Goal: Information Seeking & Learning: Learn about a topic

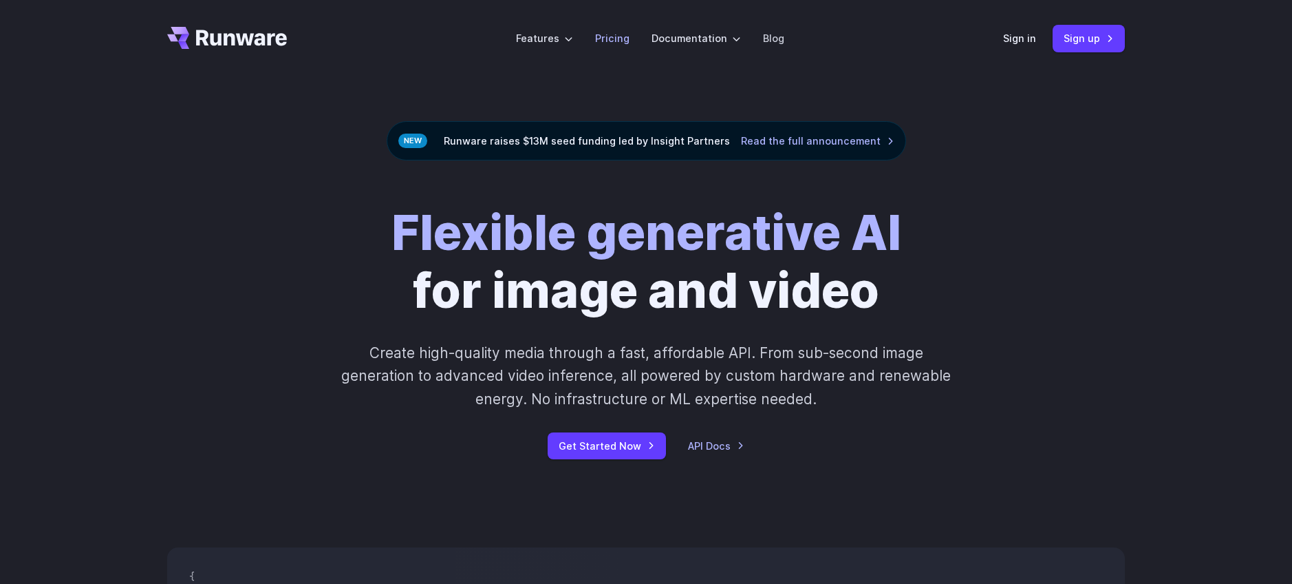
click at [615, 37] on link "Pricing" at bounding box center [612, 38] width 34 height 16
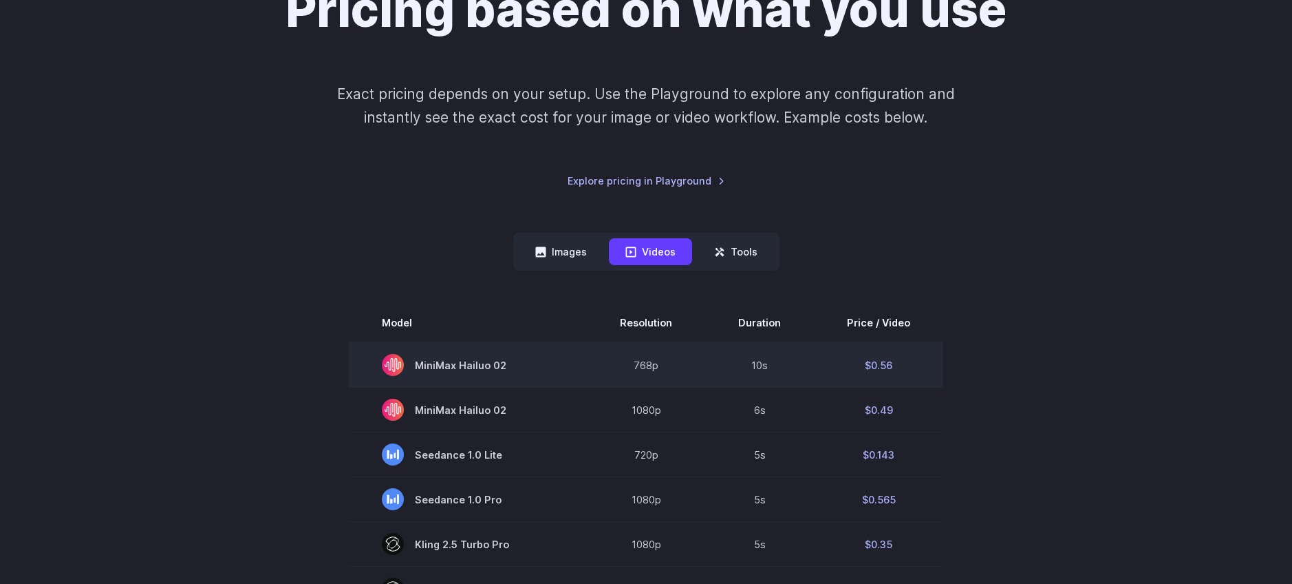
scroll to position [60, 0]
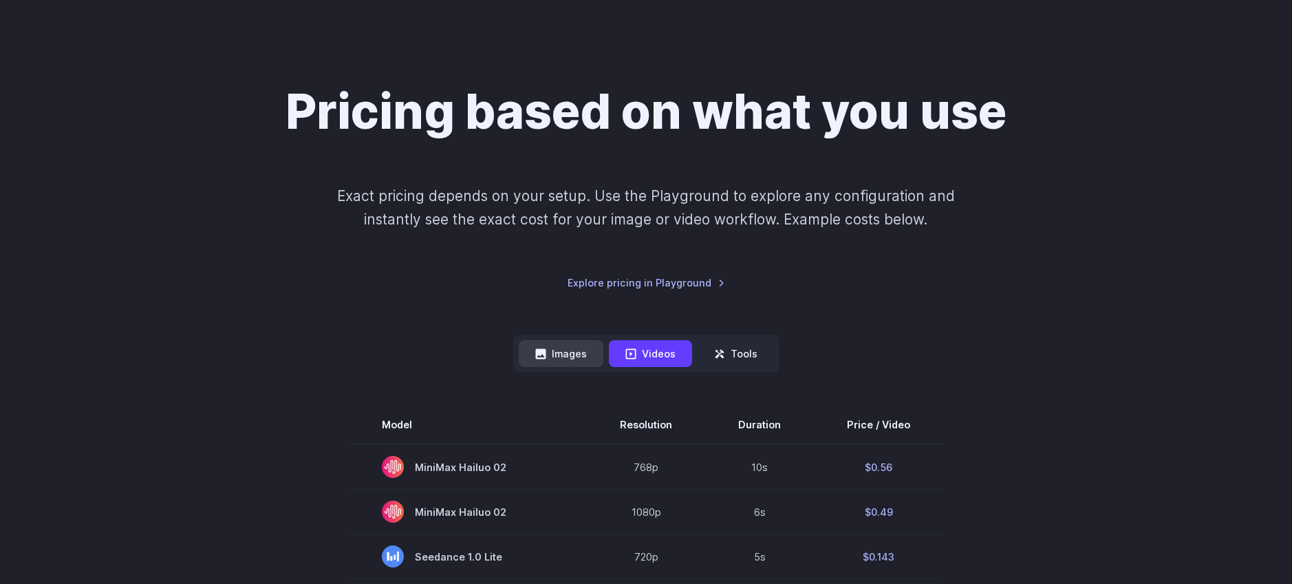
click at [572, 356] on button "Images" at bounding box center [561, 353] width 85 height 27
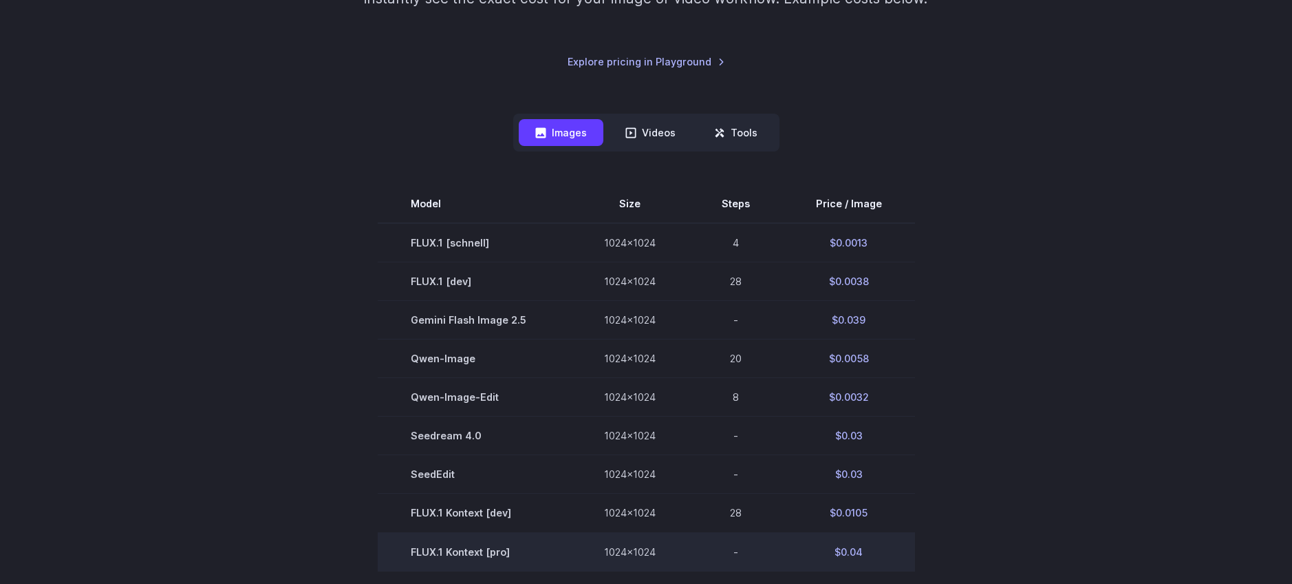
scroll to position [306, 0]
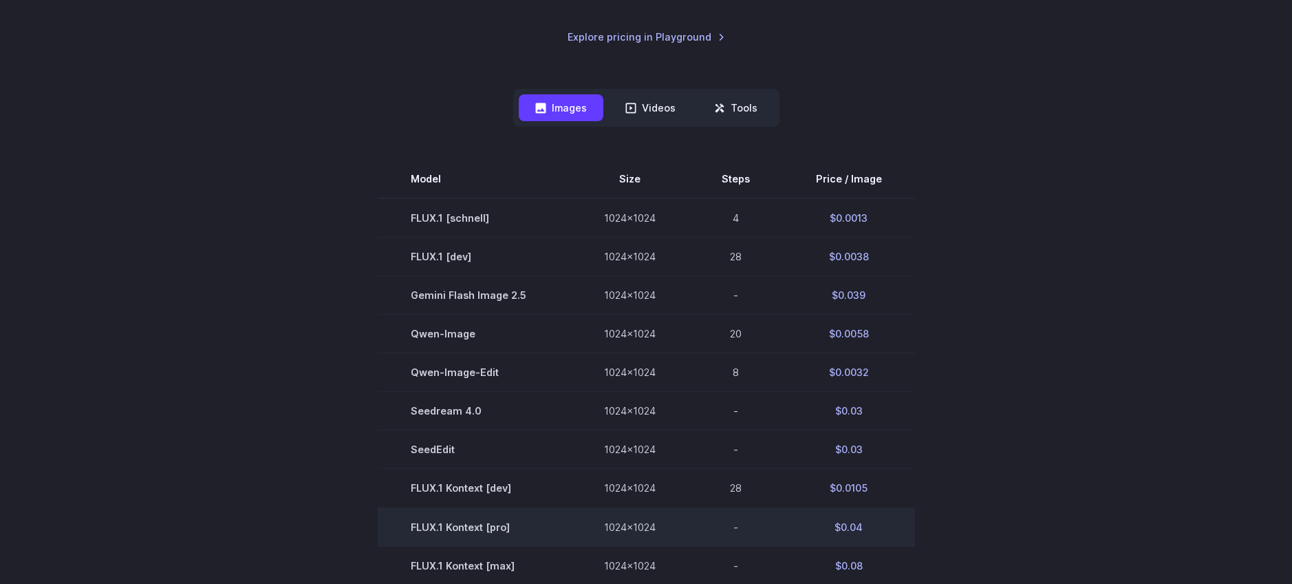
click at [453, 528] on td "FLUX.1 Kontext [pro]" at bounding box center [474, 526] width 193 height 39
click at [515, 526] on td "FLUX.1 Kontext [pro]" at bounding box center [474, 526] width 193 height 39
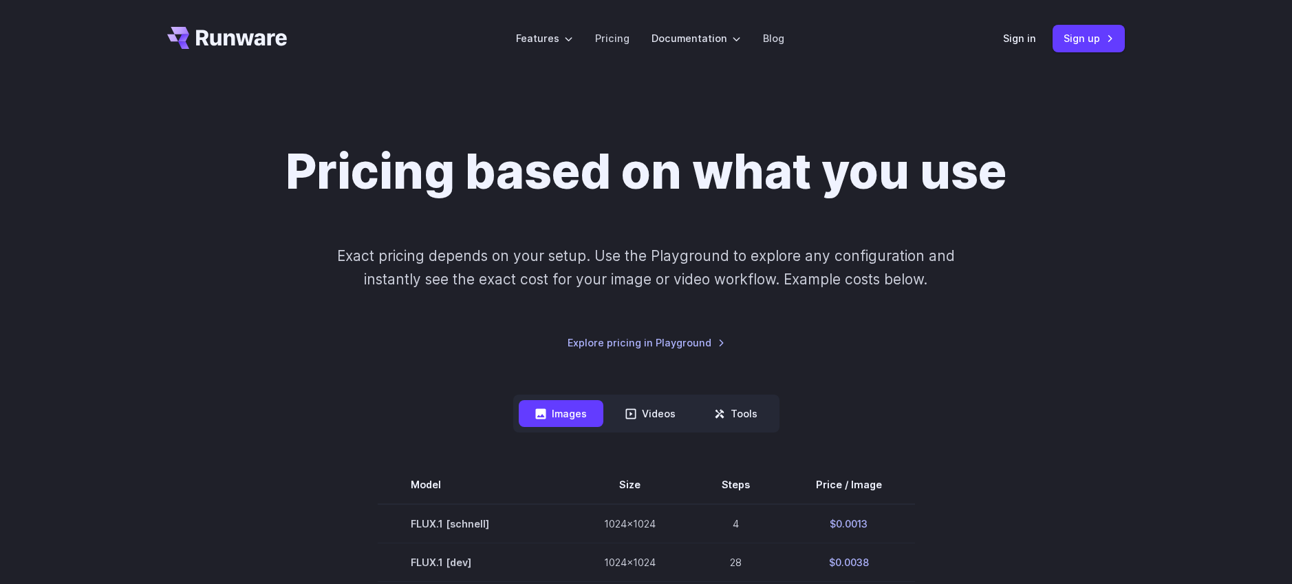
scroll to position [3, 0]
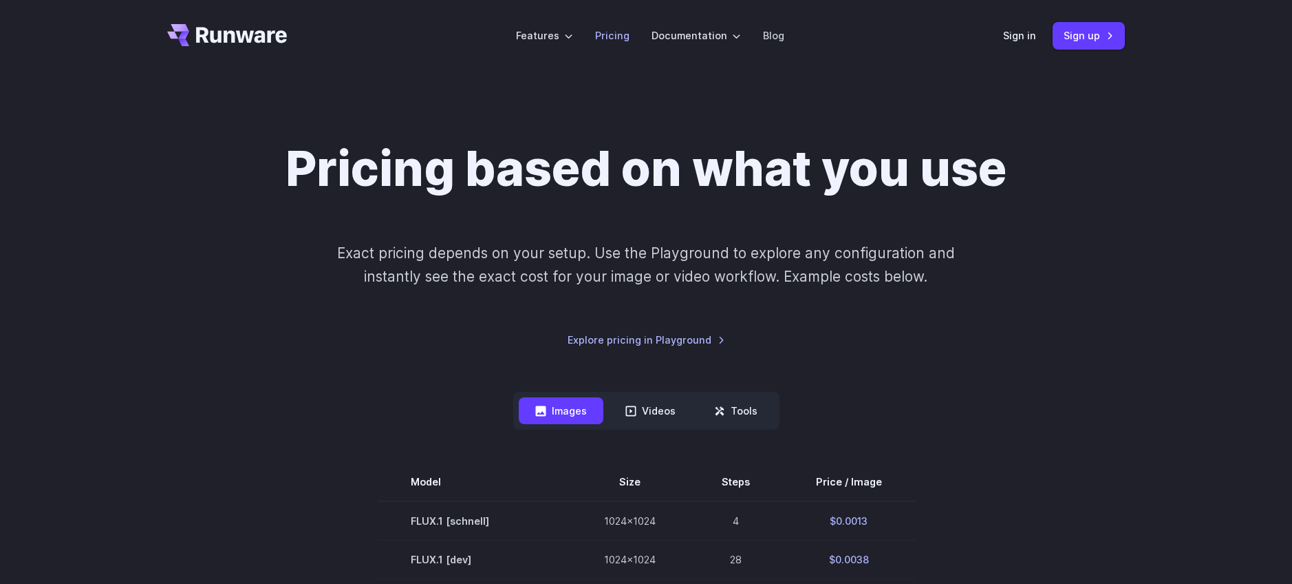
click at [601, 39] on link "Pricing" at bounding box center [612, 36] width 34 height 16
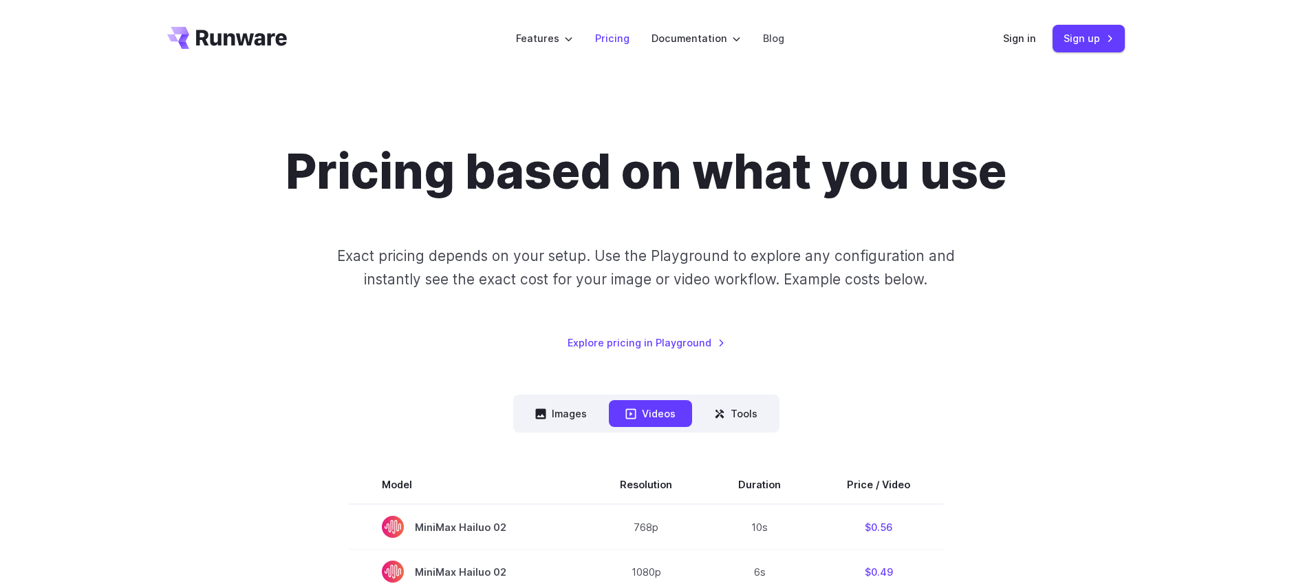
click at [609, 37] on link "Pricing" at bounding box center [612, 38] width 34 height 16
click at [649, 347] on link "Explore pricing in Playground" at bounding box center [647, 342] width 158 height 16
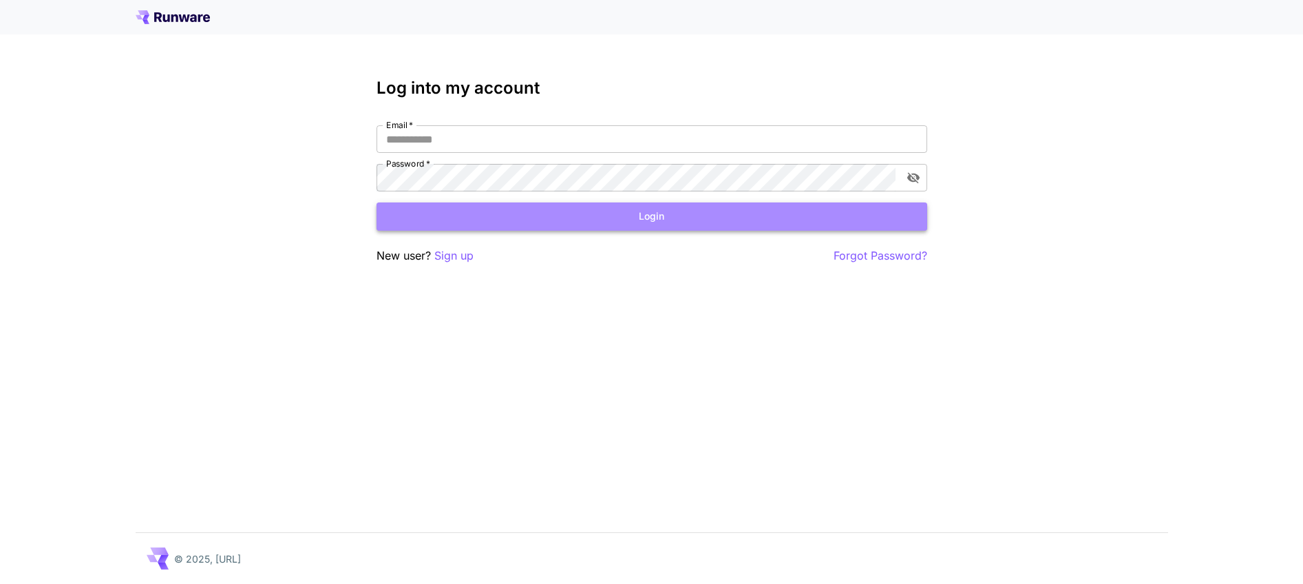
click at [671, 219] on button "Login" at bounding box center [651, 216] width 551 height 28
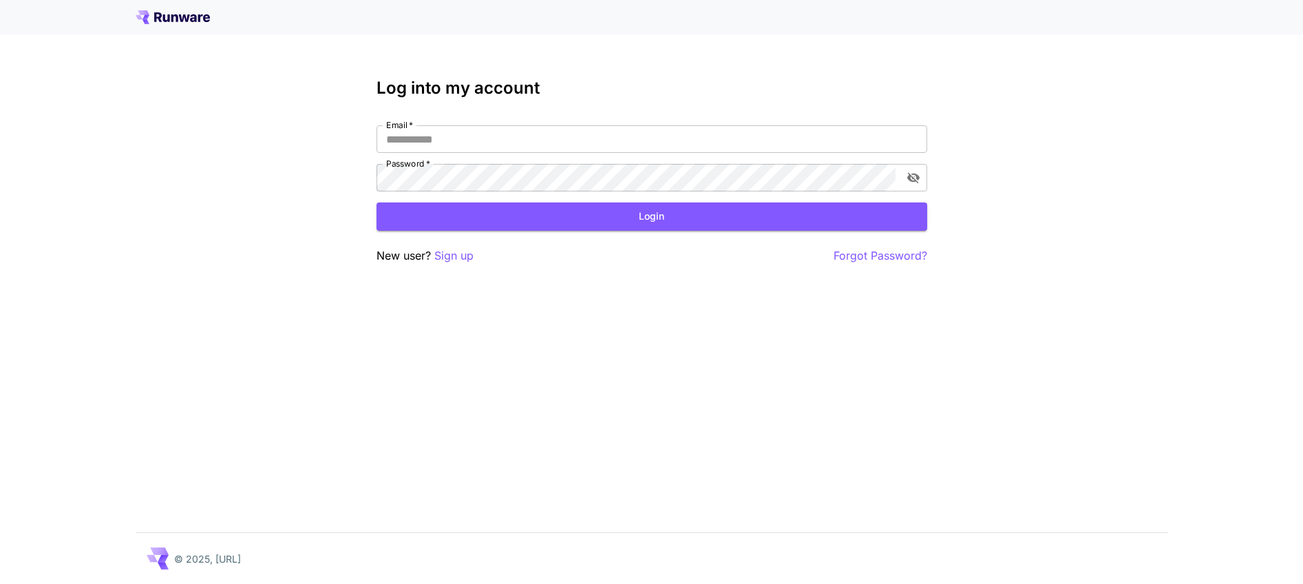
click at [474, 122] on div "Log into my account Email   * Email   * Password   * Password   * Login New use…" at bounding box center [651, 171] width 551 height 186
click at [441, 259] on p "Sign up" at bounding box center [453, 255] width 39 height 17
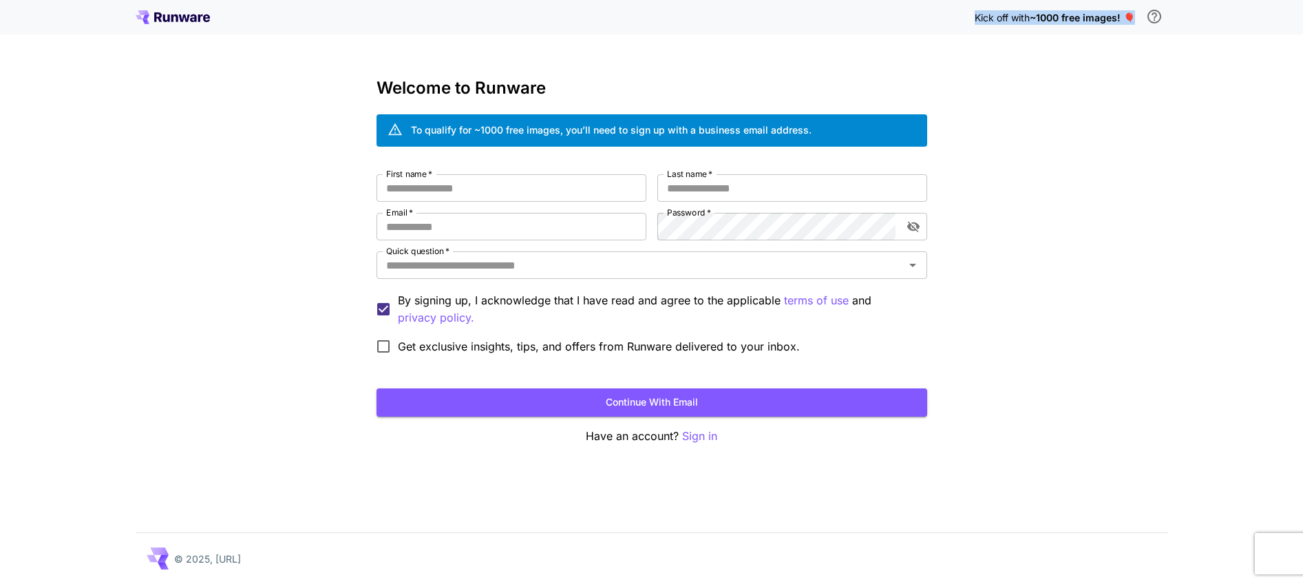
drag, startPoint x: 968, startPoint y: 19, endPoint x: 1130, endPoint y: 26, distance: 162.6
click at [1130, 26] on div "Kick off with ~1000 free images! 🎈" at bounding box center [652, 17] width 1032 height 29
drag, startPoint x: 1136, startPoint y: 17, endPoint x: 501, endPoint y: 14, distance: 635.2
click at [794, 14] on div "Kick off with ~1000 free images! 🎈" at bounding box center [652, 17] width 1032 height 29
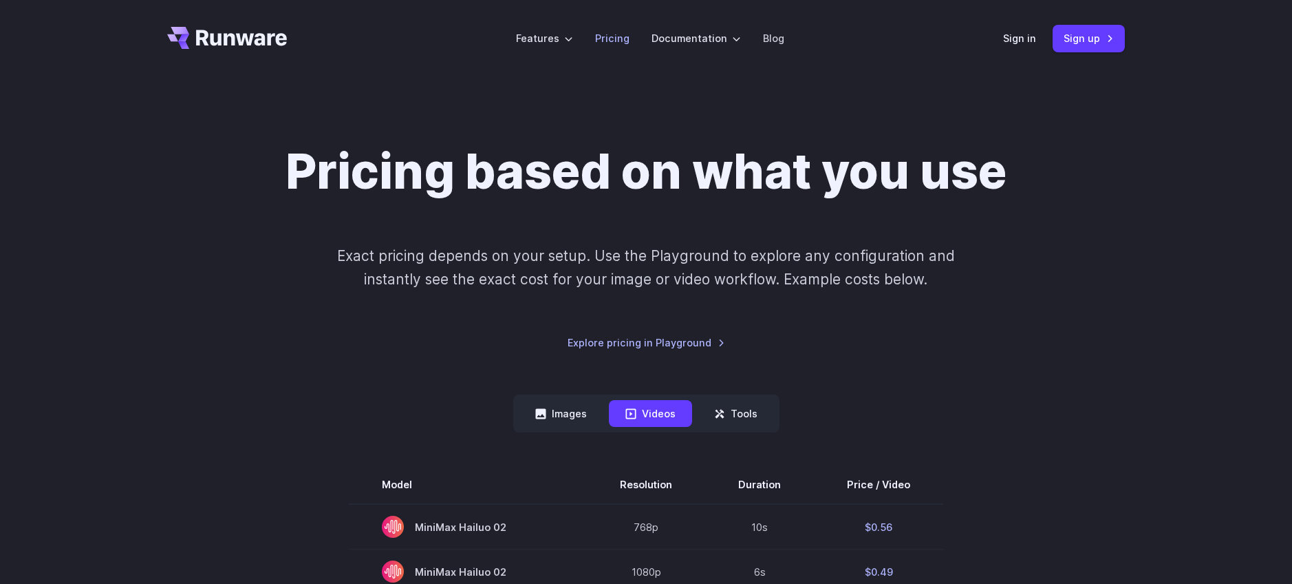
click at [615, 40] on link "Pricing" at bounding box center [612, 38] width 34 height 16
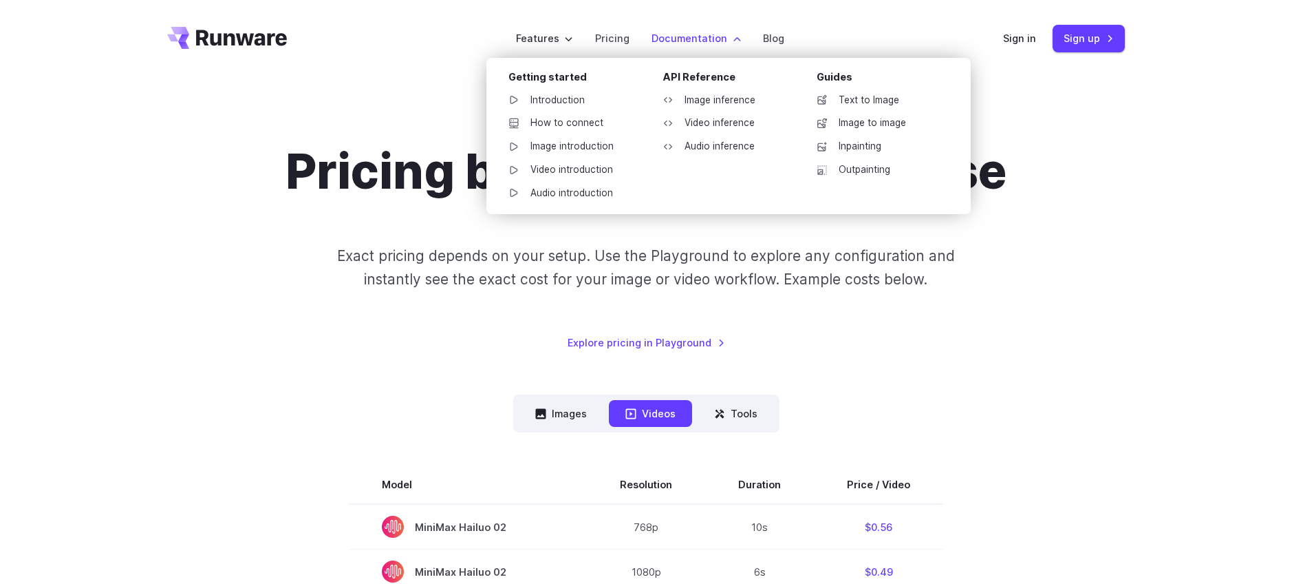
click at [681, 31] on label "Documentation" at bounding box center [696, 38] width 89 height 16
click at [857, 121] on link "Image to image" at bounding box center [877, 123] width 143 height 21
